Goal: Transaction & Acquisition: Complete application form

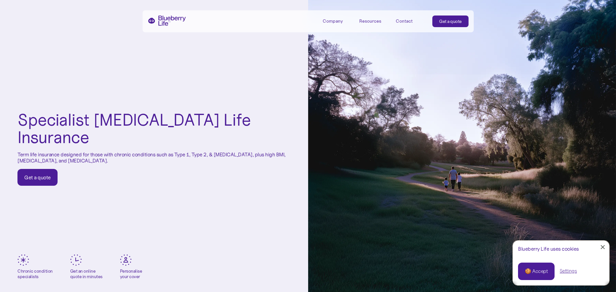
click at [541, 272] on div "🍪 Accept" at bounding box center [536, 271] width 23 height 7
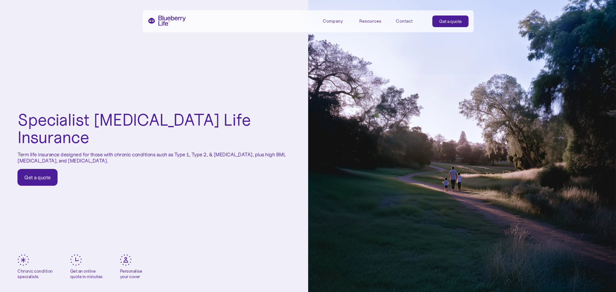
click at [453, 25] on link "Get a quote" at bounding box center [450, 22] width 36 height 12
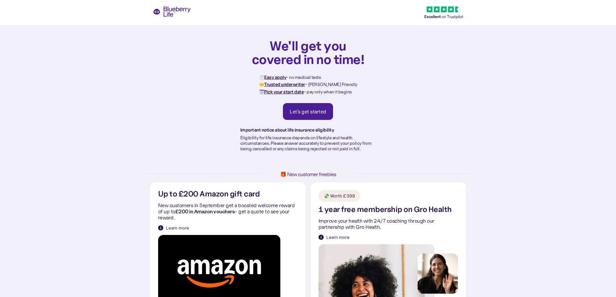
click at [307, 115] on div "Let's get started" at bounding box center [308, 111] width 37 height 6
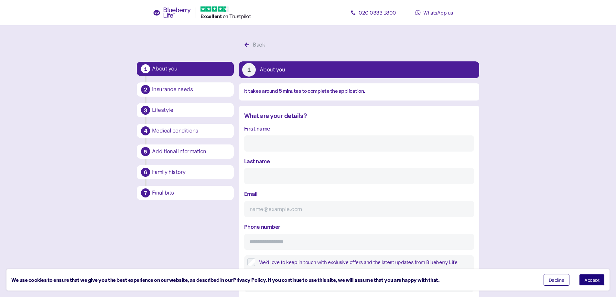
click at [593, 278] on span "Accept" at bounding box center [591, 280] width 15 height 5
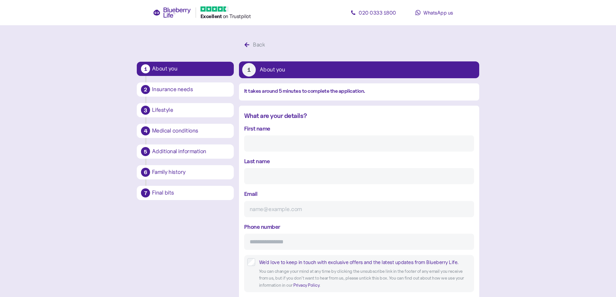
click at [274, 140] on input "First name" at bounding box center [359, 143] width 230 height 16
